Goal: Information Seeking & Learning: Check status

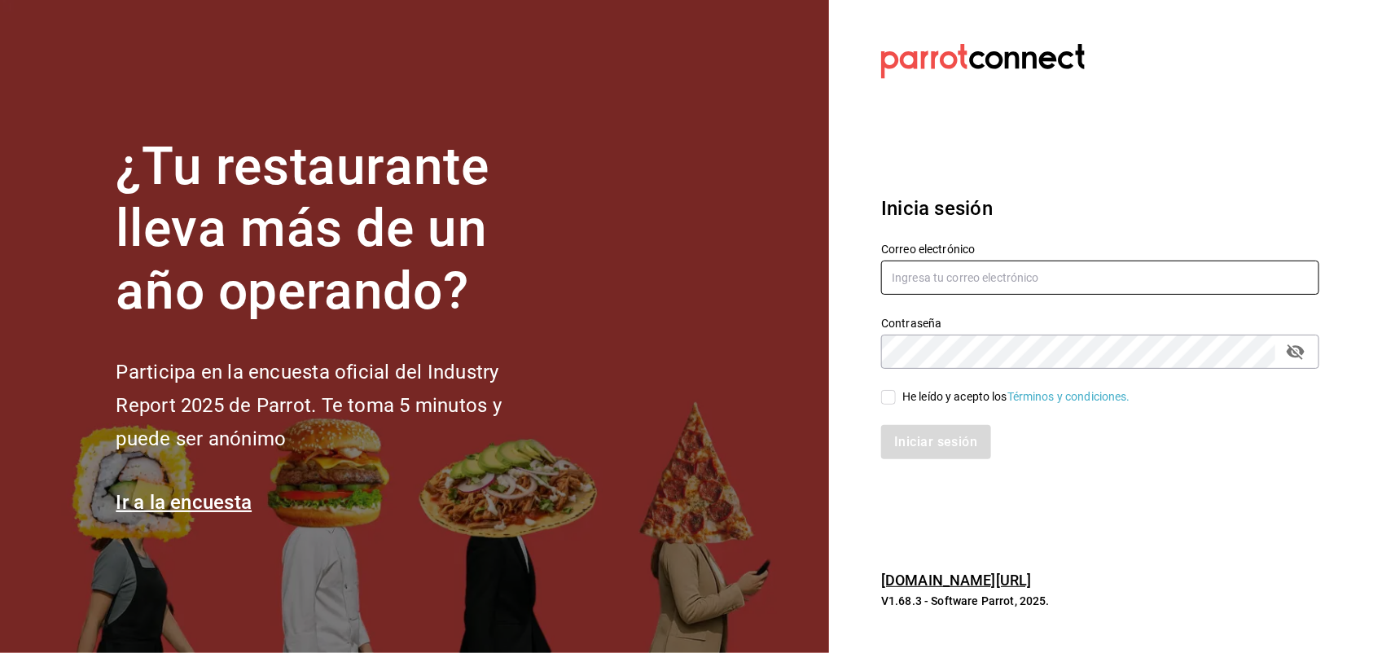
type input "[EMAIL_ADDRESS][DOMAIN_NAME]"
click at [889, 395] on input "He leído y acepto los Términos y condiciones." at bounding box center [888, 397] width 15 height 15
checkbox input "true"
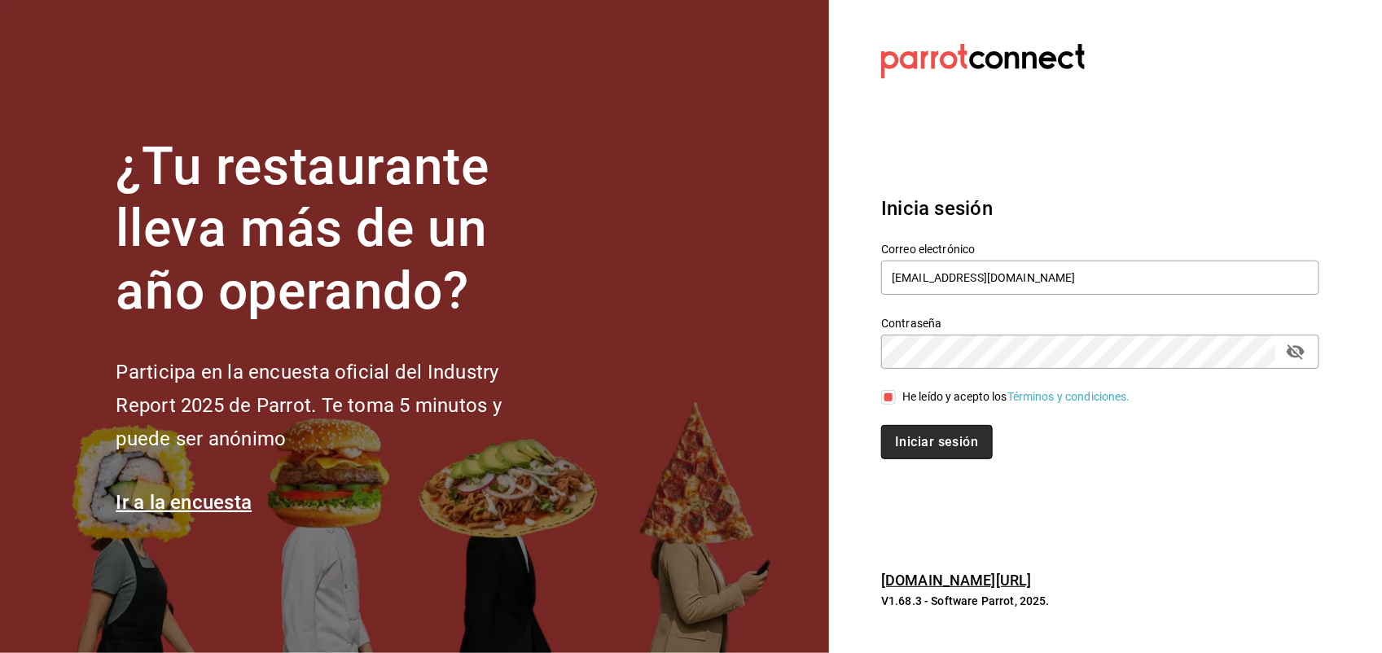
click at [910, 438] on button "Iniciar sesión" at bounding box center [936, 442] width 111 height 34
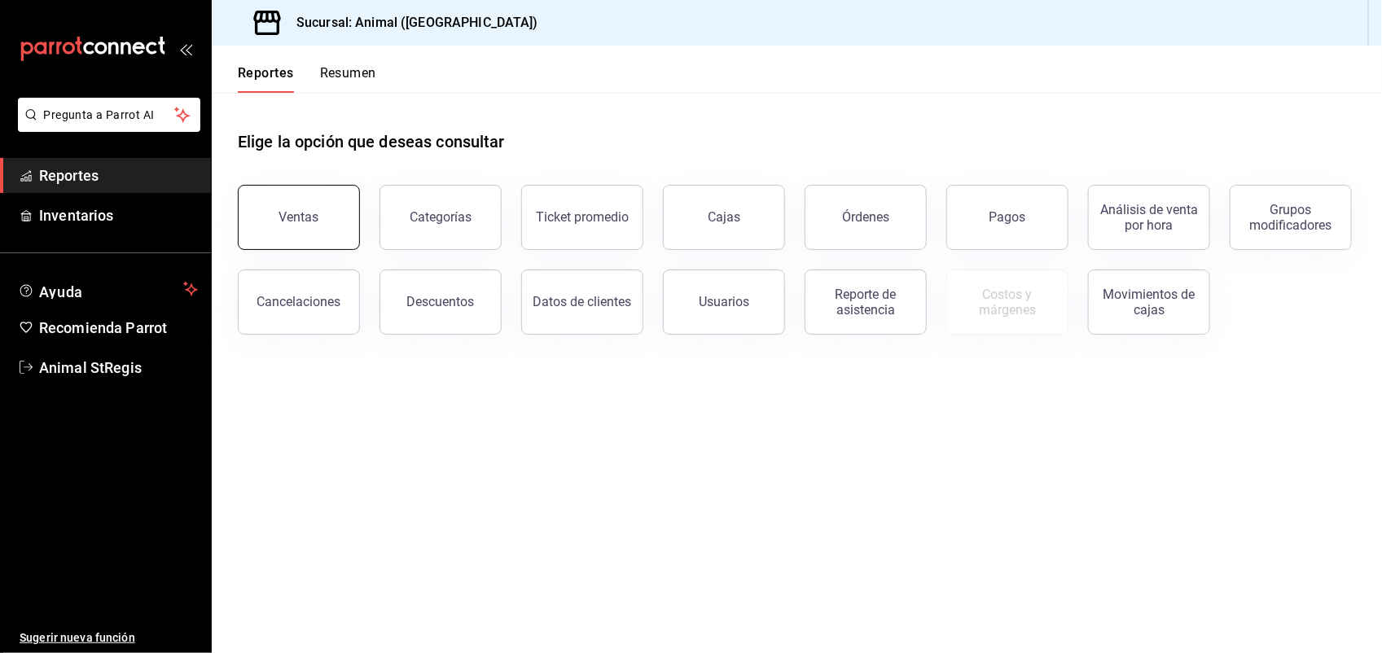
click at [281, 221] on div "Ventas" at bounding box center [299, 216] width 40 height 15
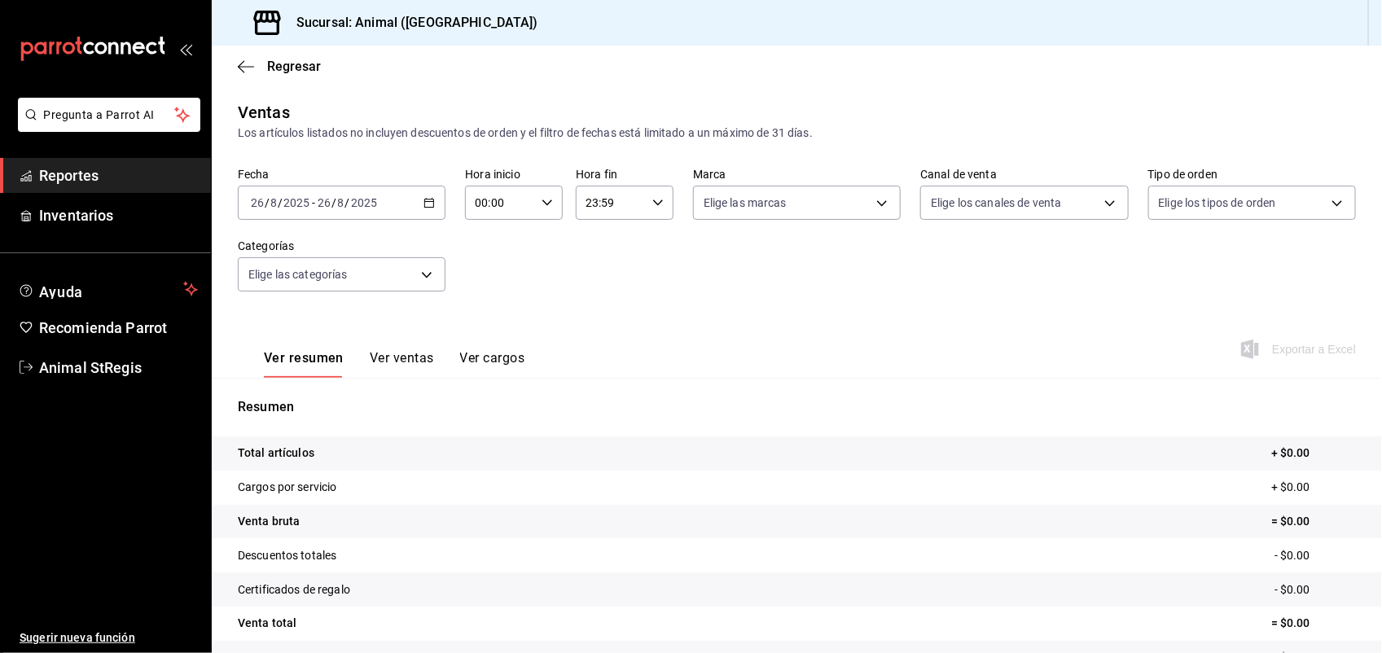
click at [428, 209] on div "[DATE] [DATE] - [DATE] [DATE]" at bounding box center [342, 203] width 208 height 34
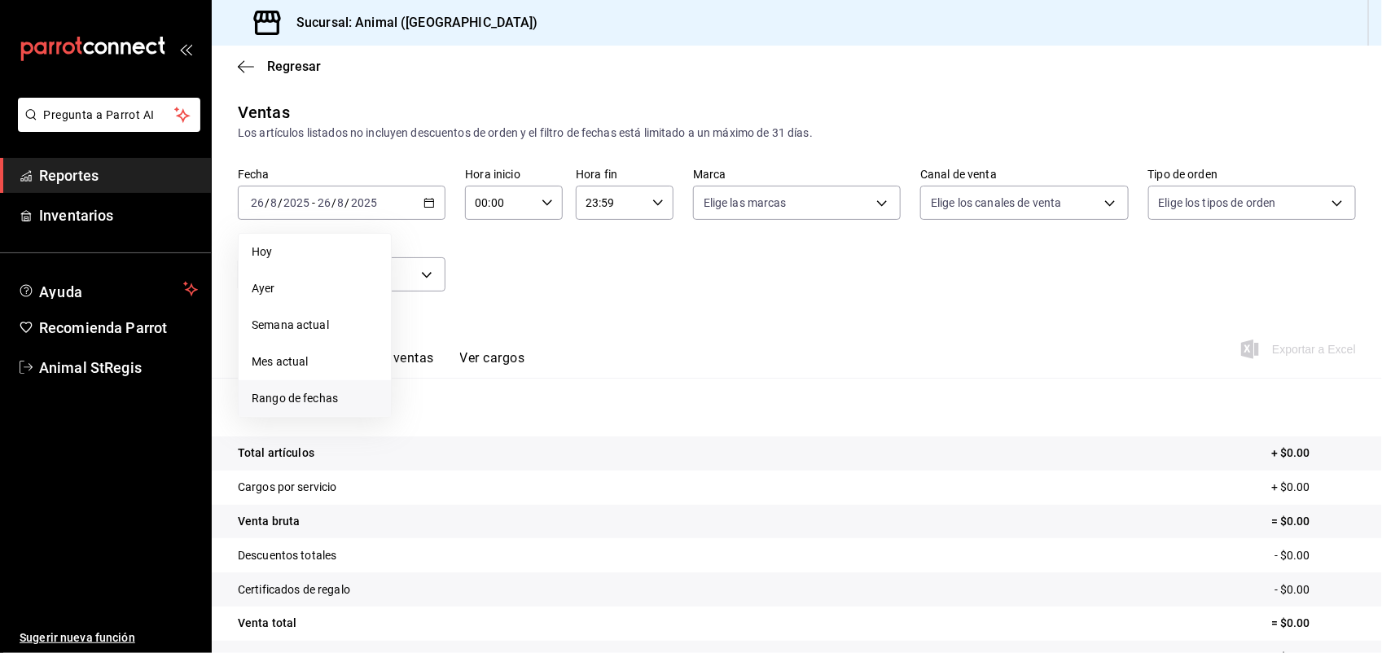
click at [301, 392] on span "Rango de fechas" at bounding box center [315, 398] width 126 height 17
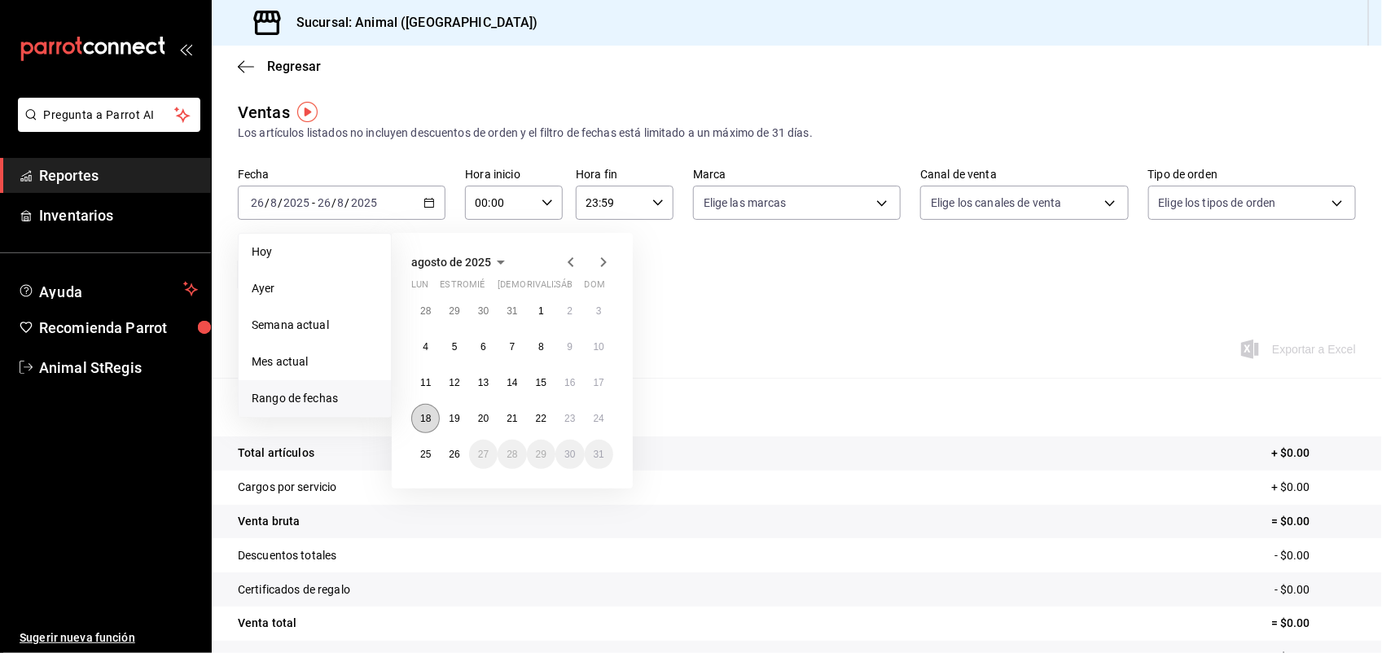
click at [426, 414] on abbr "18" at bounding box center [425, 418] width 11 height 11
click at [424, 377] on abbr "11" at bounding box center [425, 382] width 11 height 11
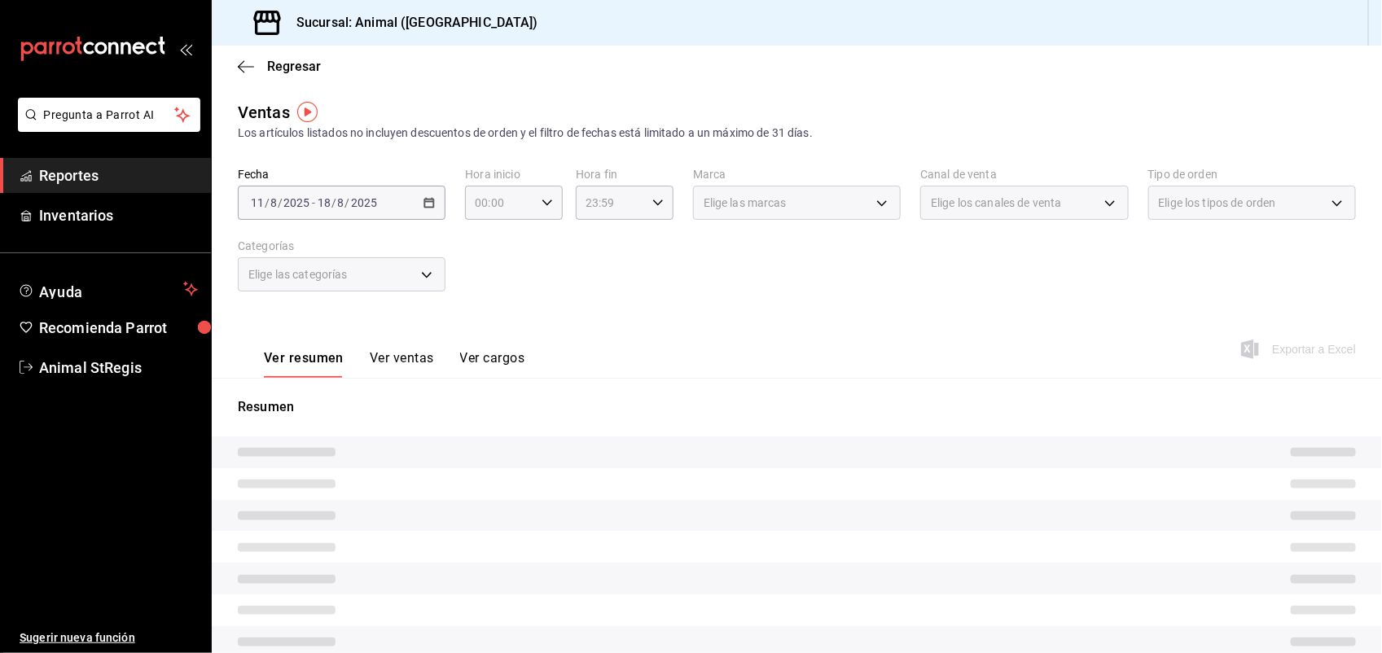
click at [437, 197] on div "[DATE] [DATE] - [DATE] [DATE]" at bounding box center [342, 203] width 208 height 34
click at [426, 195] on div "[DATE] [DATE] - [DATE] [DATE]" at bounding box center [342, 203] width 208 height 34
click at [422, 193] on div "[DATE] [DATE] - [DATE] [DATE]" at bounding box center [342, 203] width 208 height 34
click at [420, 214] on div "[DATE] [DATE] - [DATE] [DATE]" at bounding box center [342, 203] width 208 height 34
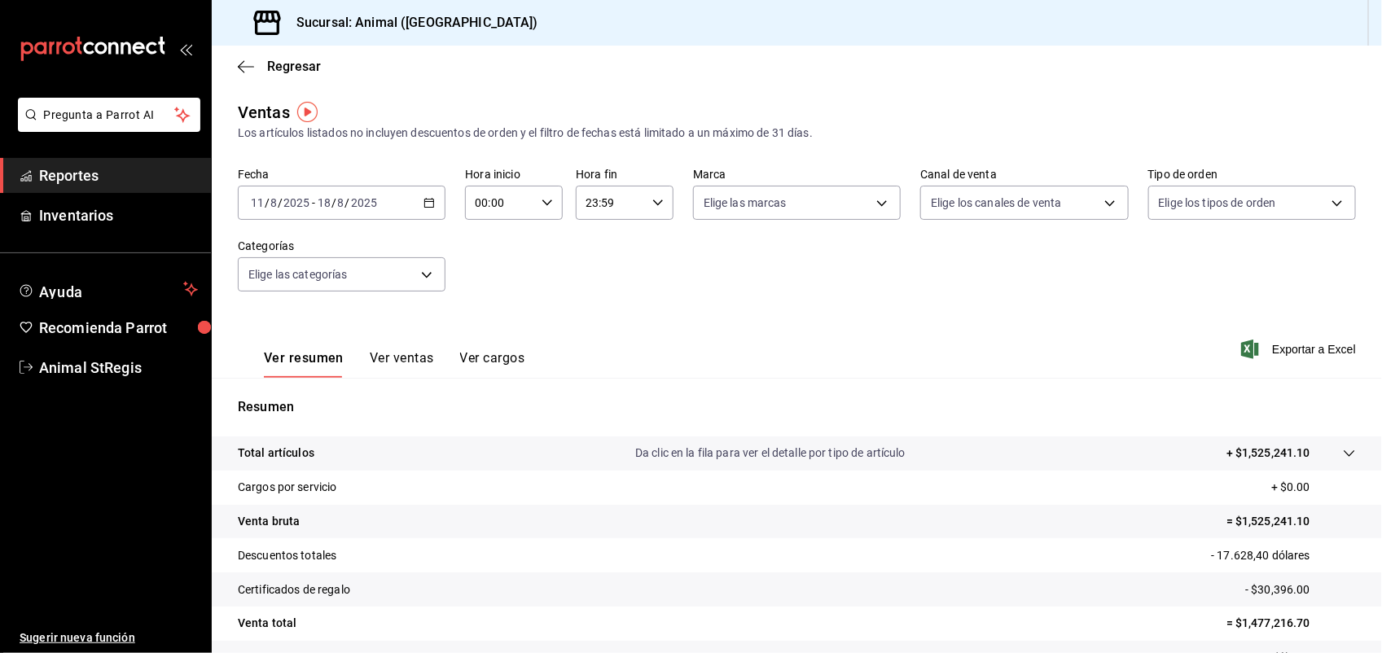
click at [426, 195] on div "[DATE] [DATE] - [DATE] [DATE]" at bounding box center [342, 203] width 208 height 34
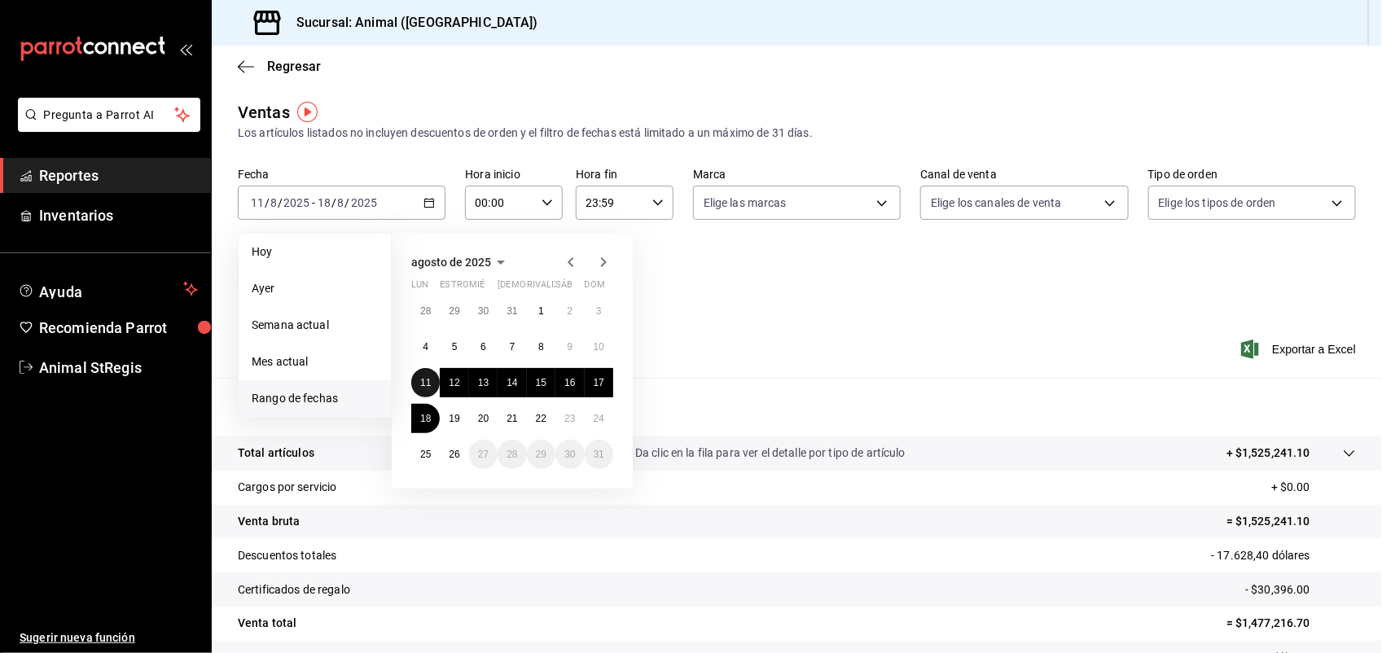
click at [426, 379] on abbr "11" at bounding box center [425, 382] width 11 height 11
click at [595, 380] on abbr "17" at bounding box center [598, 382] width 11 height 11
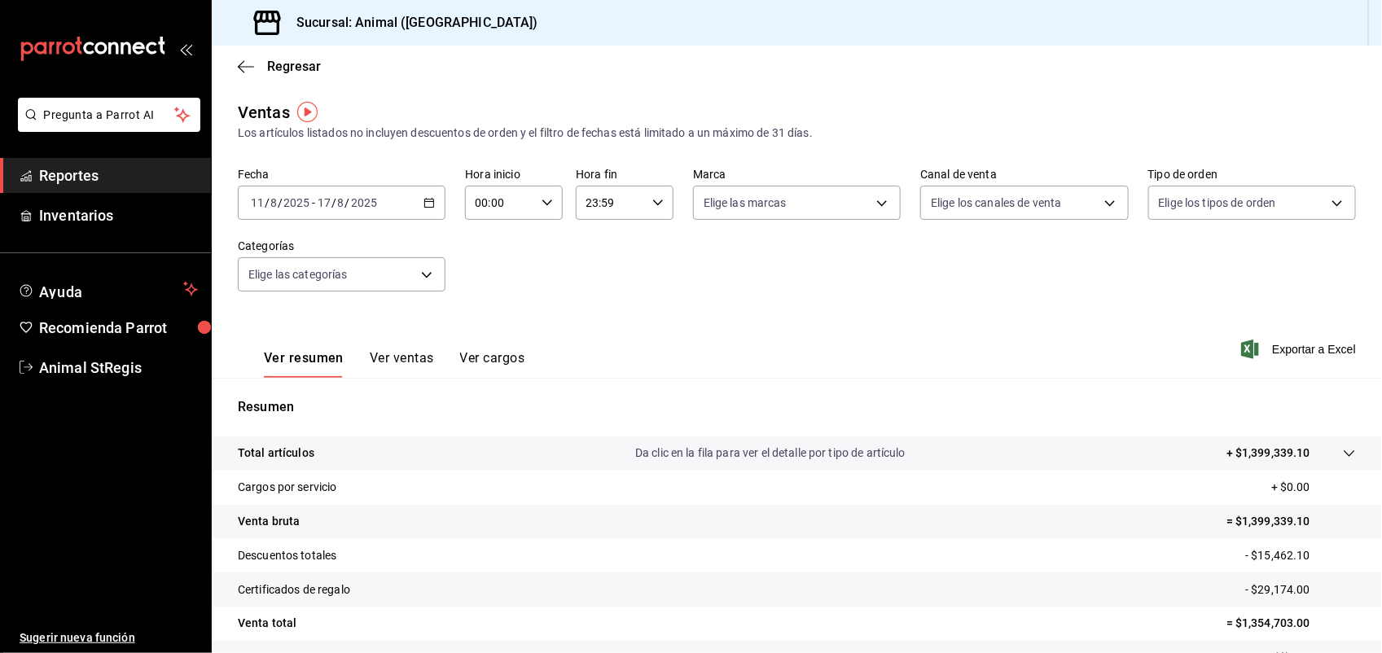
click at [541, 198] on icon "button" at bounding box center [546, 202] width 11 height 11
click at [488, 234] on div "00 01 02 03 04 05 06 07 08 09 10 11 12 13 14 15 16 17 18 19 20 21 22 23" at bounding box center [486, 290] width 48 height 130
click at [488, 234] on span "05" at bounding box center [486, 236] width 22 height 13
type input "05:00"
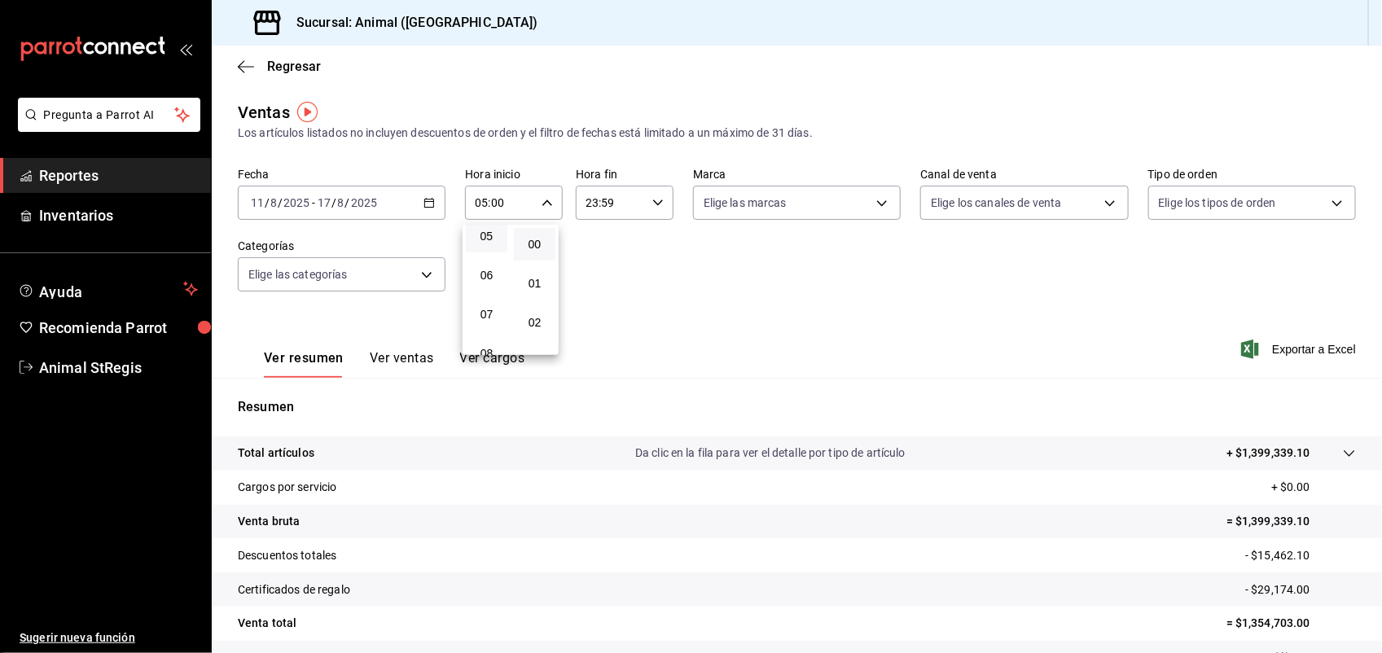
click at [656, 199] on div at bounding box center [691, 326] width 1382 height 653
click at [759, 200] on body "Pregunta a Parrot AI Reportes Inventarios Ayuda Recomienda Parrot Animal StRegi…" at bounding box center [691, 326] width 1382 height 653
click at [761, 254] on div "Ver todas" at bounding box center [739, 264] width 84 height 35
type input "3f39fcdc-c8c4-4fff-883a-47b345d9391c"
checkbox input "true"
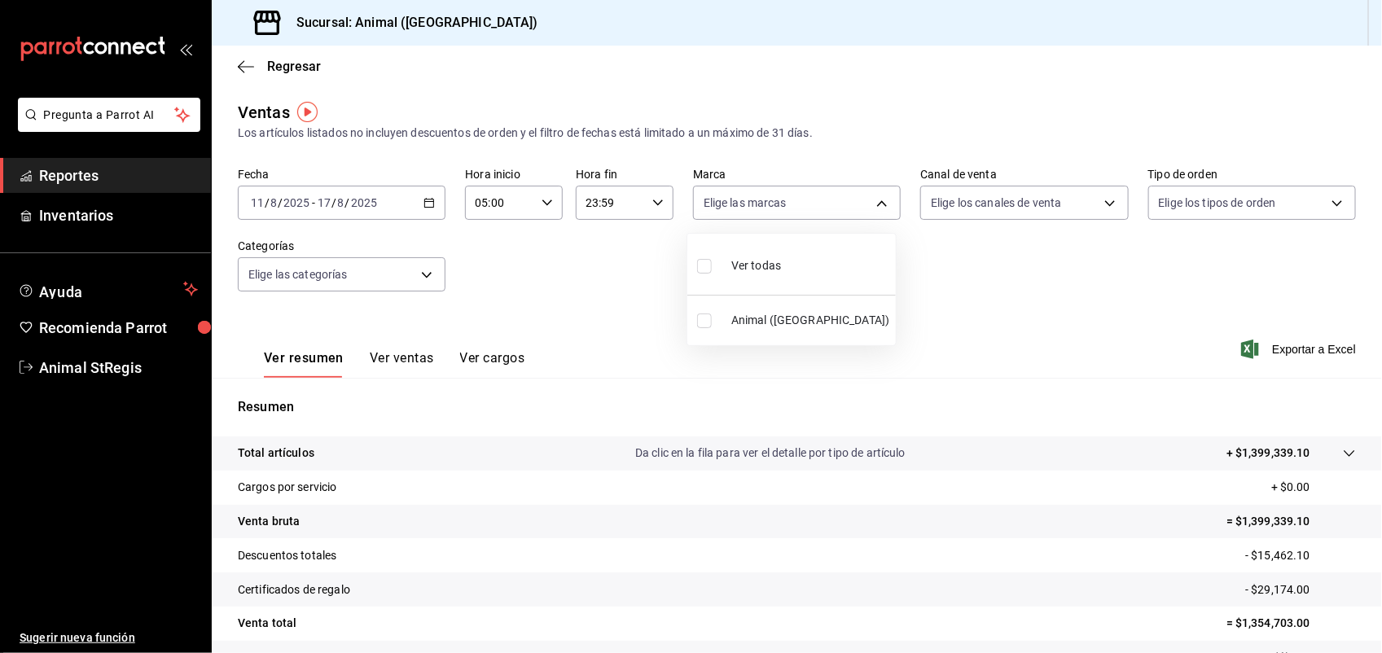
checkbox input "true"
click at [971, 204] on div at bounding box center [691, 326] width 1382 height 653
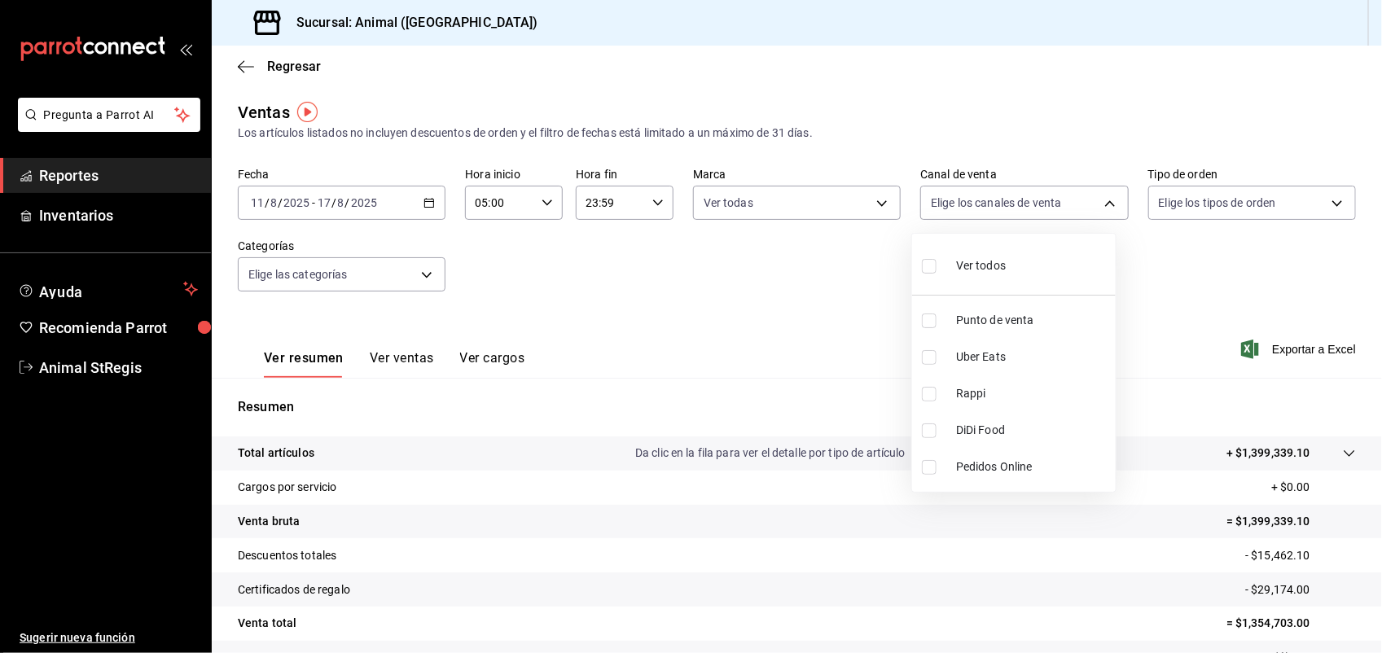
click at [971, 204] on body "Pregunta a Parrot AI Reportes Inventarios Ayuda Recomienda Parrot Animal StRegi…" at bounding box center [691, 326] width 1382 height 653
click at [959, 263] on span "Ver todos" at bounding box center [981, 265] width 50 height 17
type input "PARROT,UBER_EATS,RAPPI,DIDI_FOOD,ONLINE"
checkbox input "true"
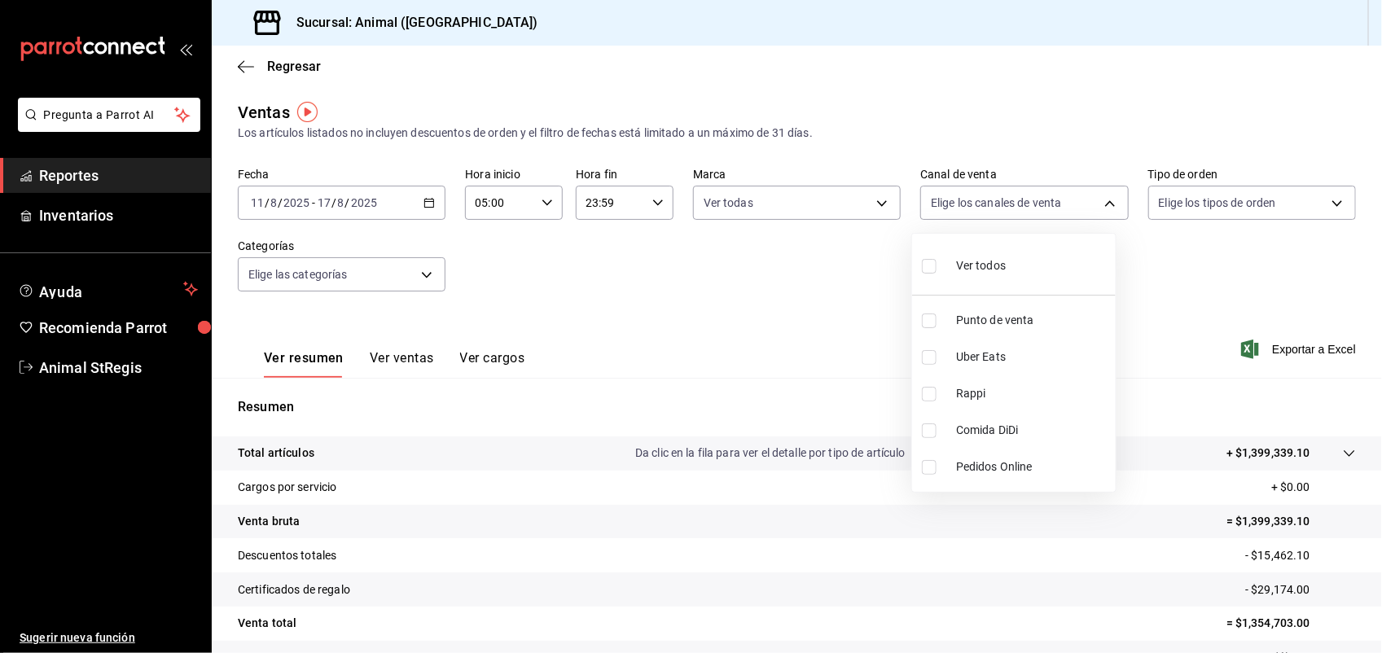
checkbox input "true"
click at [1183, 182] on div at bounding box center [691, 326] width 1382 height 653
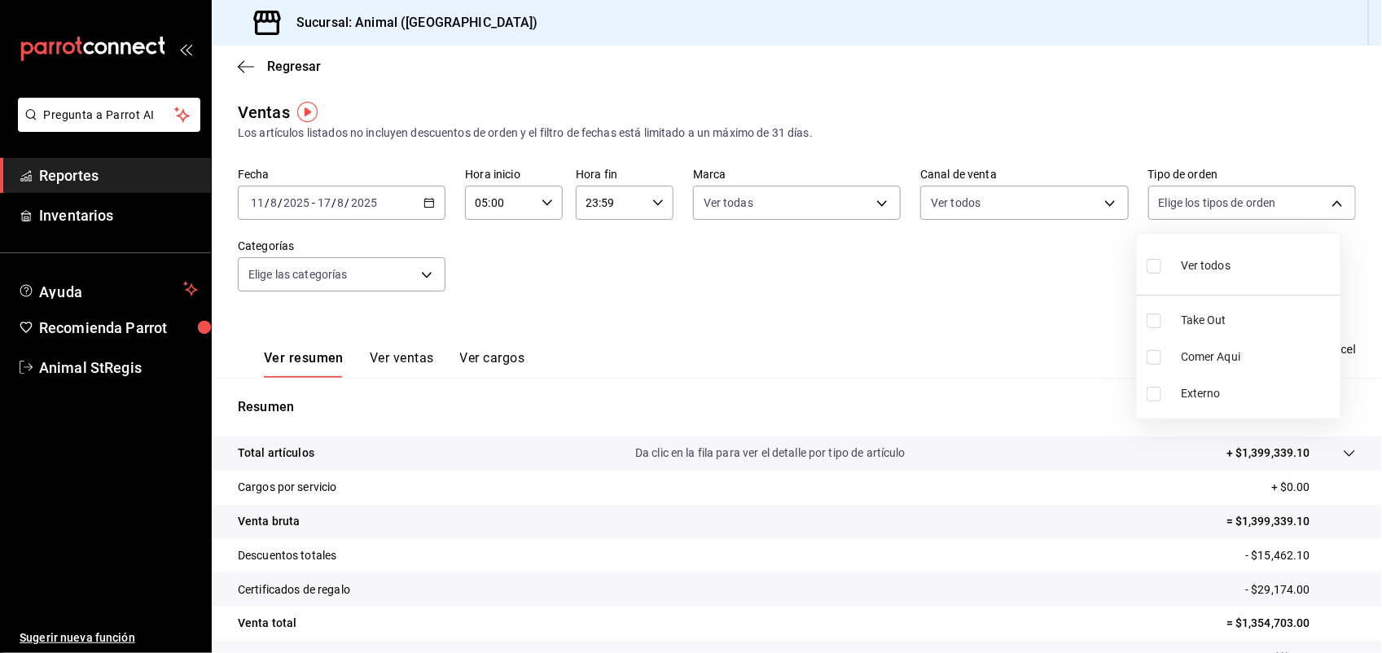
click at [1185, 195] on body "Pregunta a Parrot AI Reportes Inventarios Ayuda Recomienda Parrot Animal StRegi…" at bounding box center [691, 326] width 1382 height 653
click at [1187, 252] on div "Ver todos" at bounding box center [1188, 264] width 84 height 35
type input "3f245141-8cb2-4099-bf0f-bc16ed99609a,be50bec9-a7ef-41cc-9154-7015b9ad380c,EXTER…"
checkbox input "true"
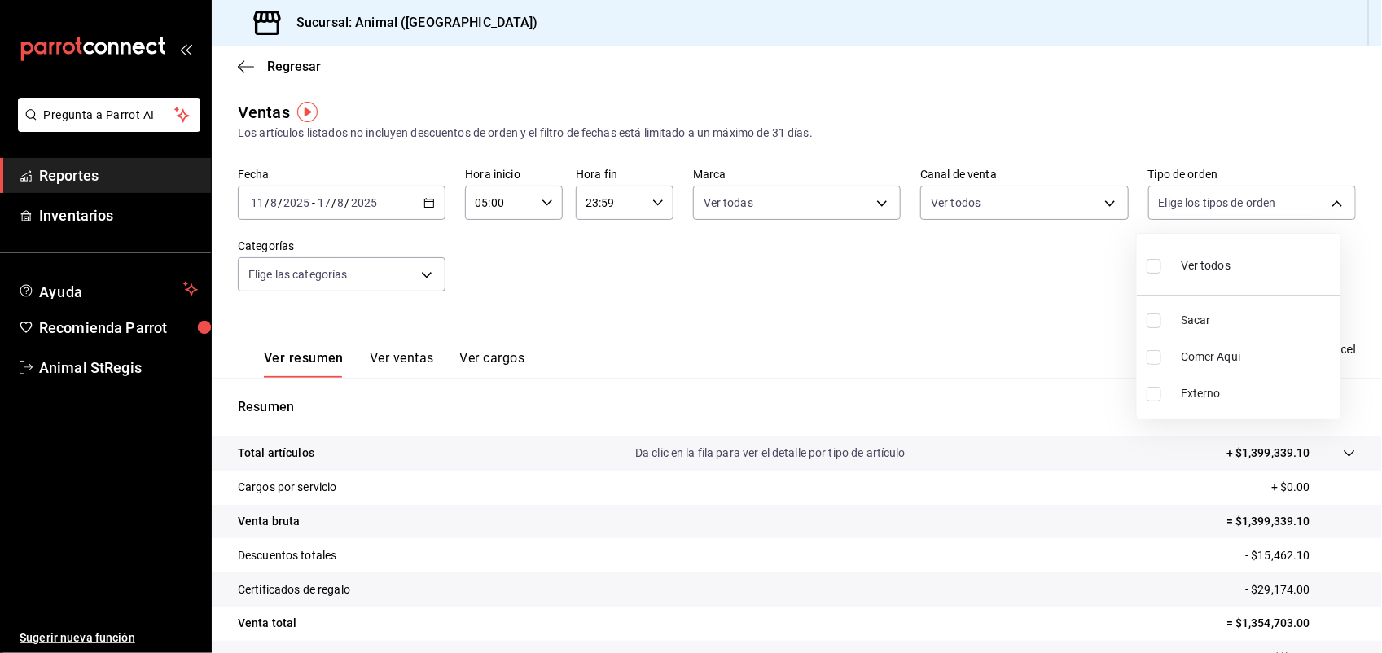
checkbox input "true"
click at [424, 279] on div at bounding box center [691, 326] width 1382 height 653
click at [424, 279] on body "Pregunta a Parrot AI Reportes Inventarios Ayuda Recomienda Parrot Animal StRegi…" at bounding box center [691, 326] width 1382 height 653
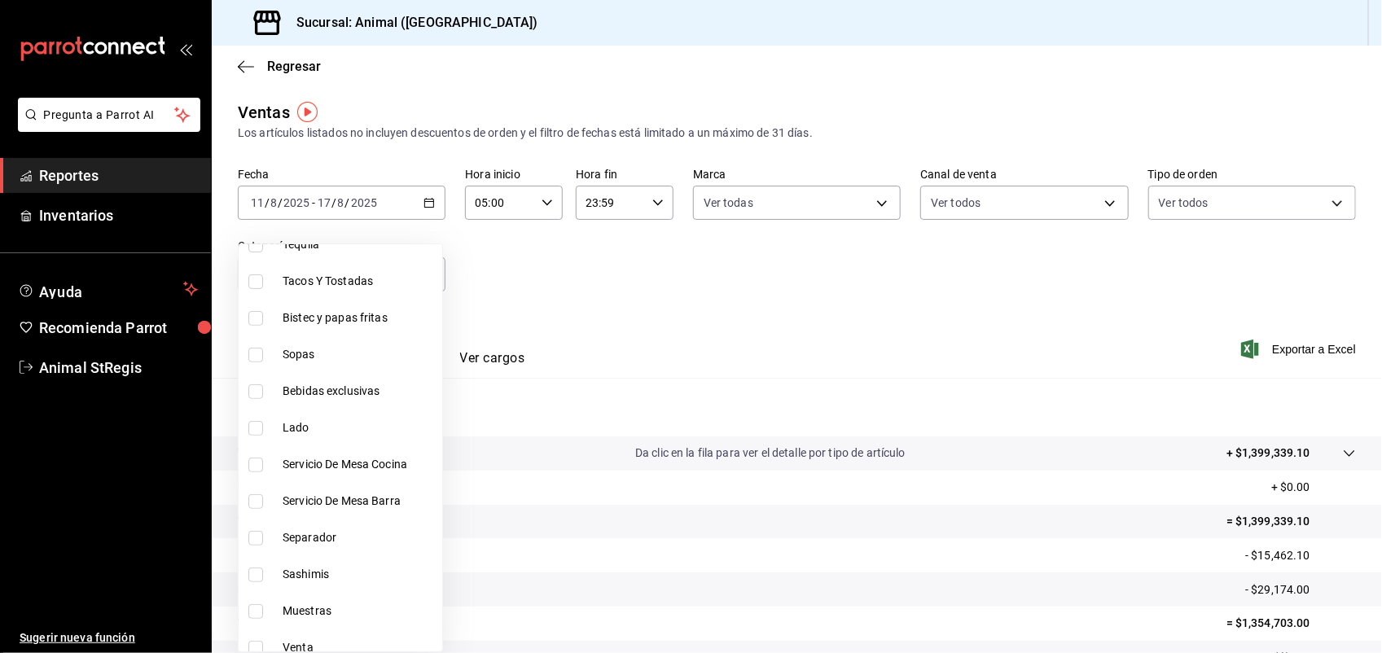
scroll to position [335, 0]
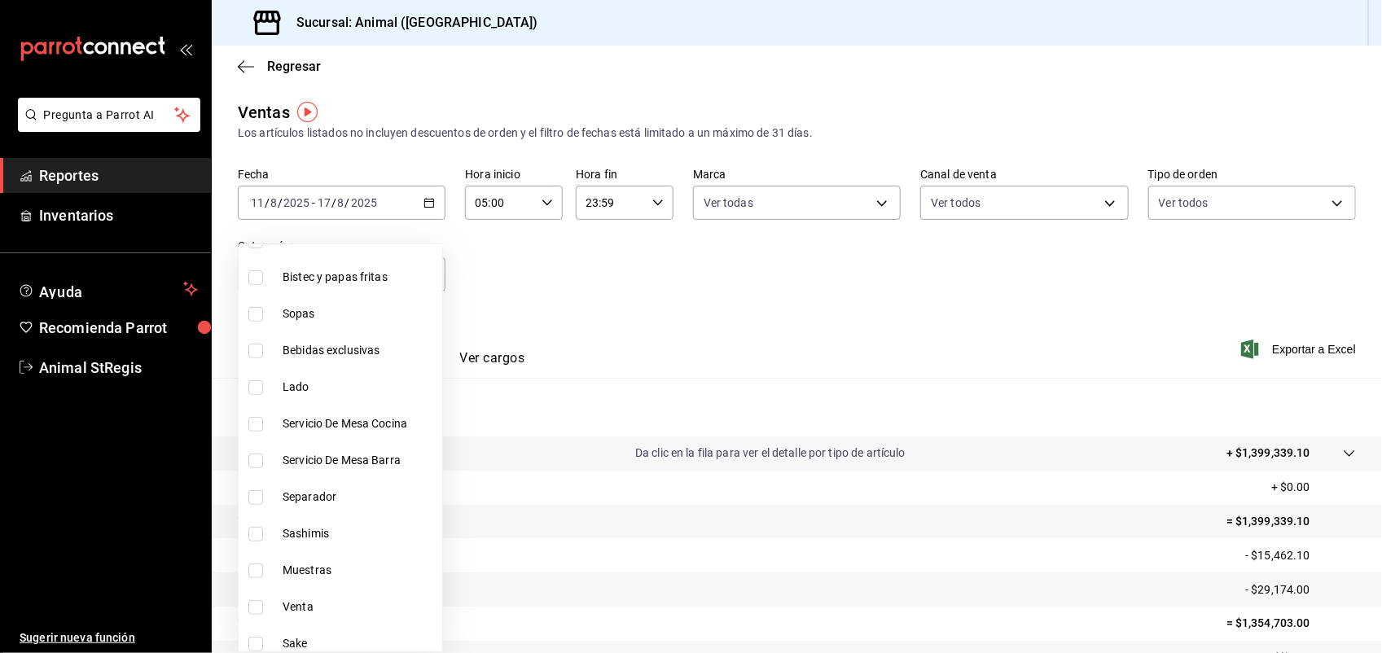
click at [319, 362] on li "Bebidas exclusivas" at bounding box center [341, 350] width 204 height 37
type input "b85a8286-29c3-4859-9878-544259ac93f4"
checkbox input "true"
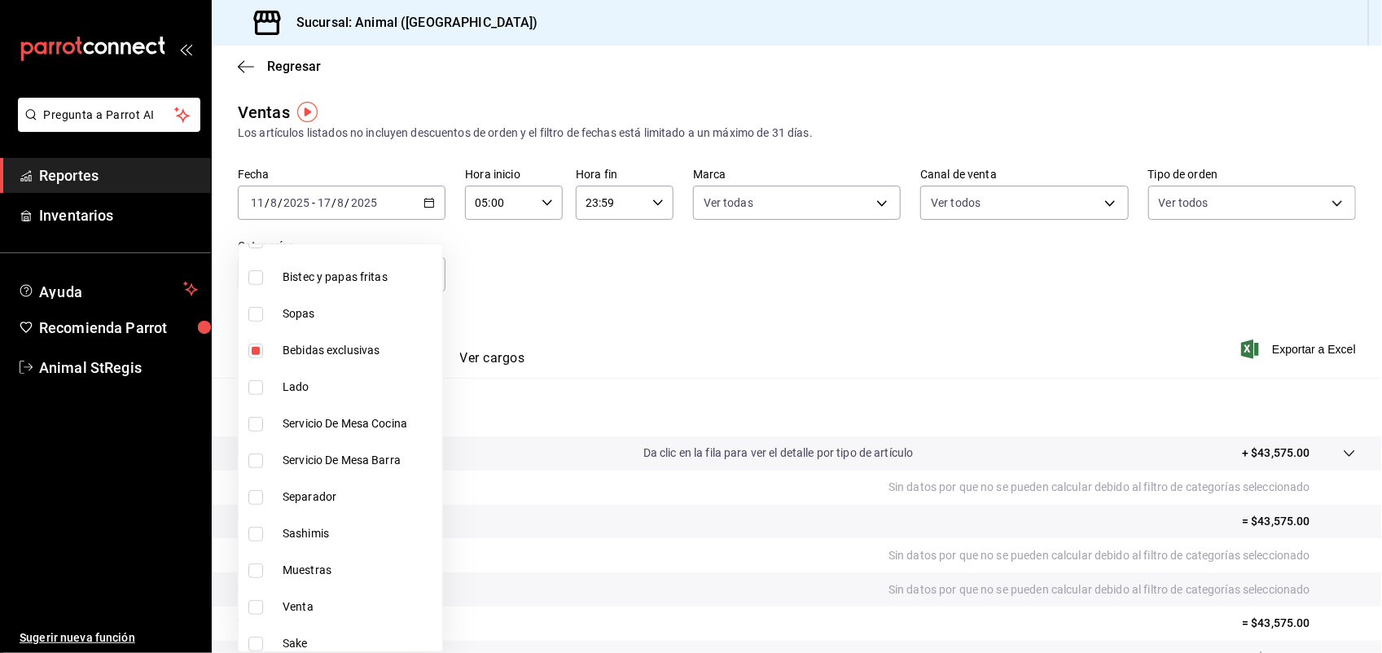
click at [646, 334] on div at bounding box center [691, 326] width 1382 height 653
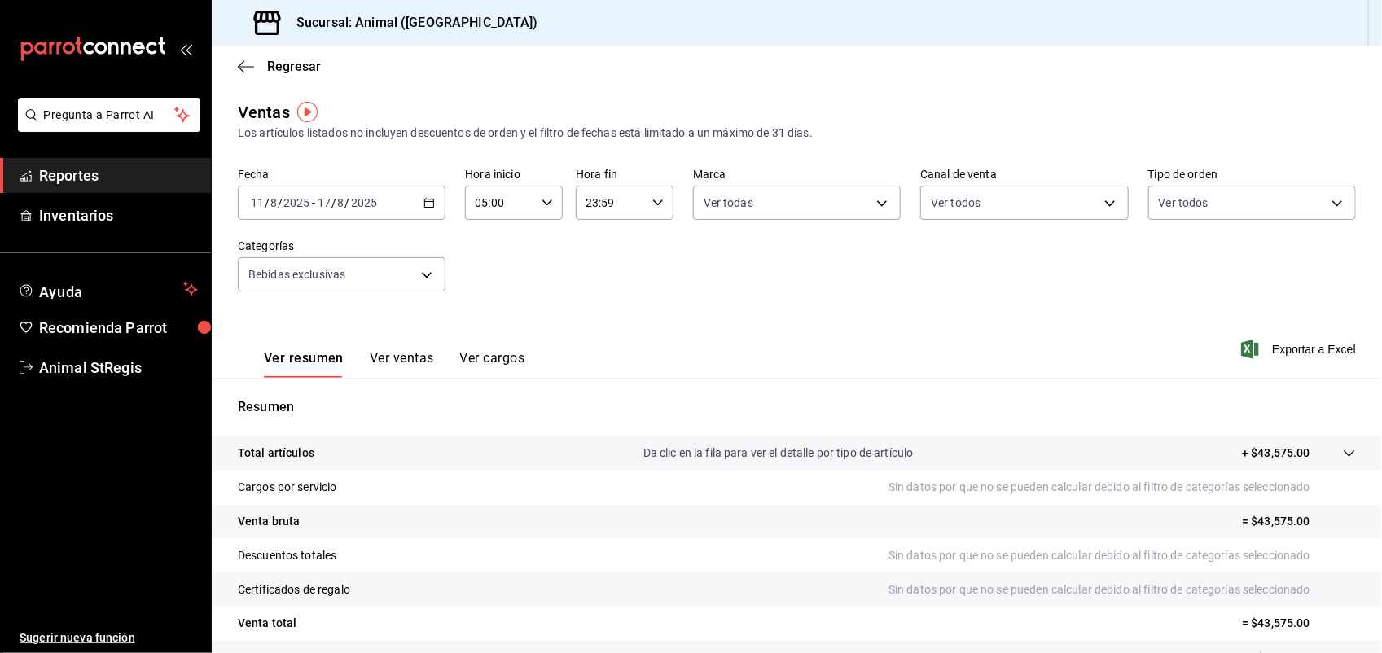
click at [411, 372] on button "Ver ventas" at bounding box center [402, 364] width 64 height 28
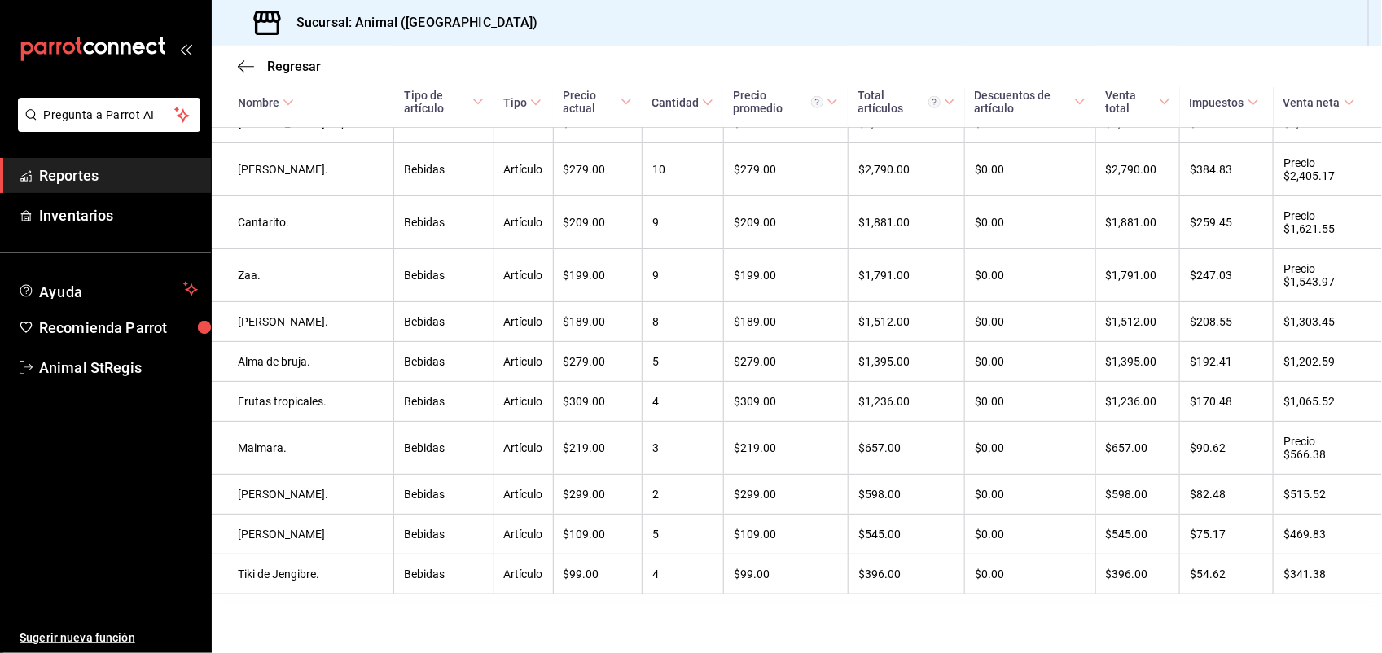
scroll to position [698, 0]
